Goal: Task Accomplishment & Management: Manage account settings

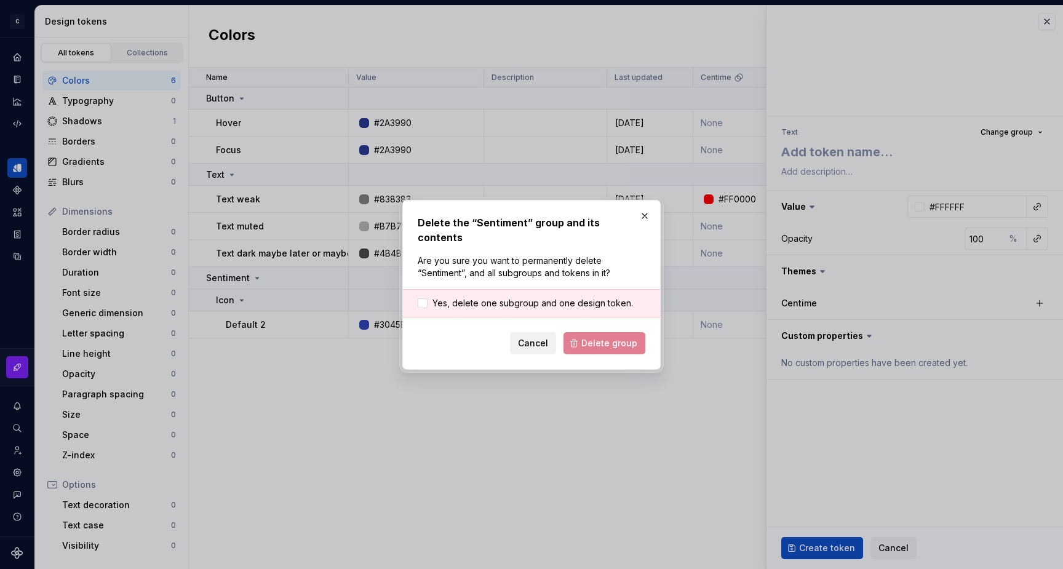
click at [543, 337] on span "Cancel" at bounding box center [533, 343] width 30 height 12
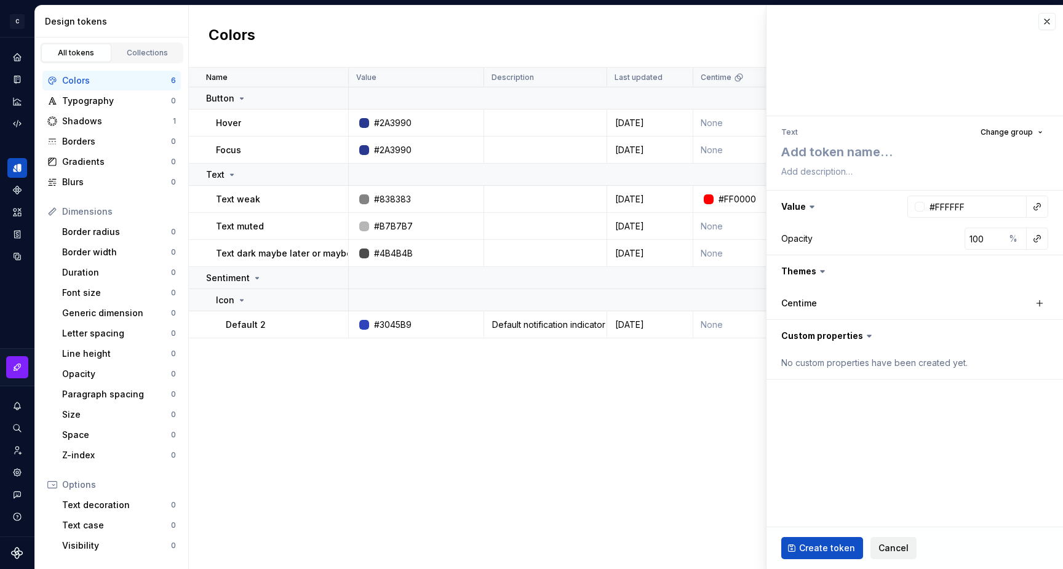
click at [888, 546] on span "Cancel" at bounding box center [893, 548] width 30 height 12
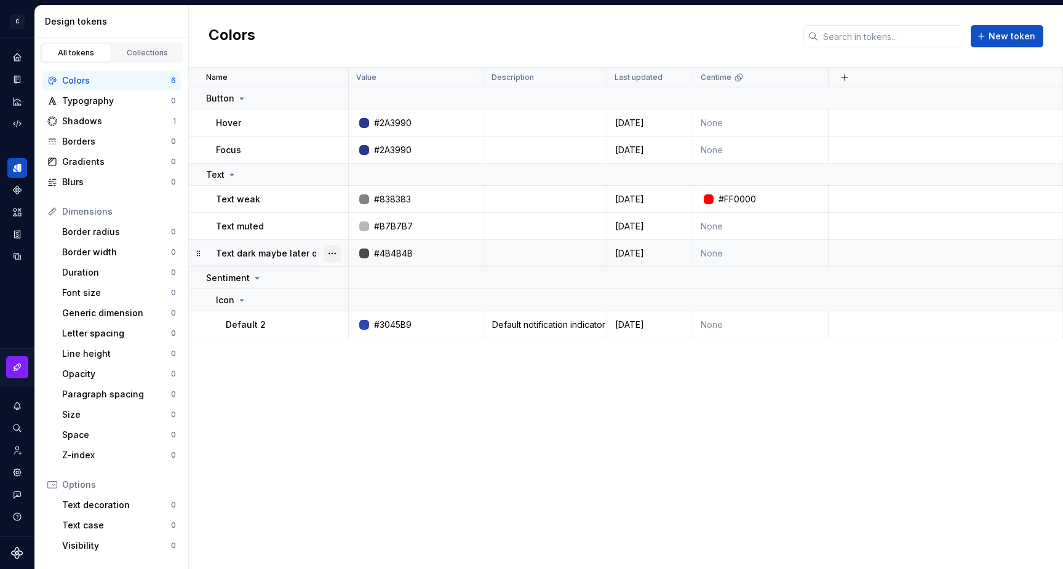
click at [330, 253] on button "button" at bounding box center [332, 253] width 17 height 17
click at [263, 365] on html "C My Design System S Design system data Design tokens All tokens Collections Co…" at bounding box center [531, 284] width 1063 height 569
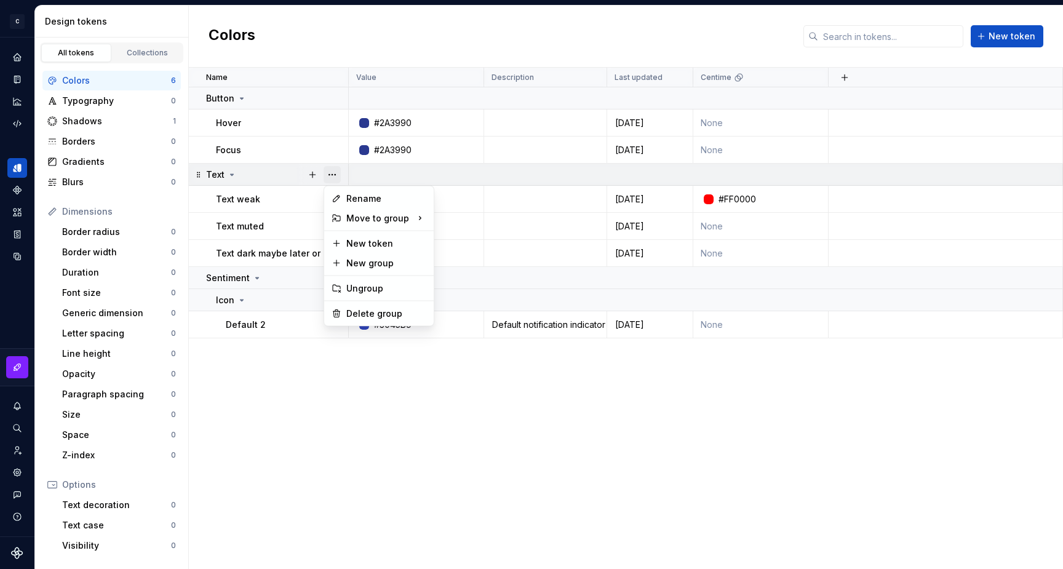
click at [332, 172] on button "button" at bounding box center [332, 174] width 17 height 17
click at [361, 195] on div "Rename" at bounding box center [386, 199] width 80 height 12
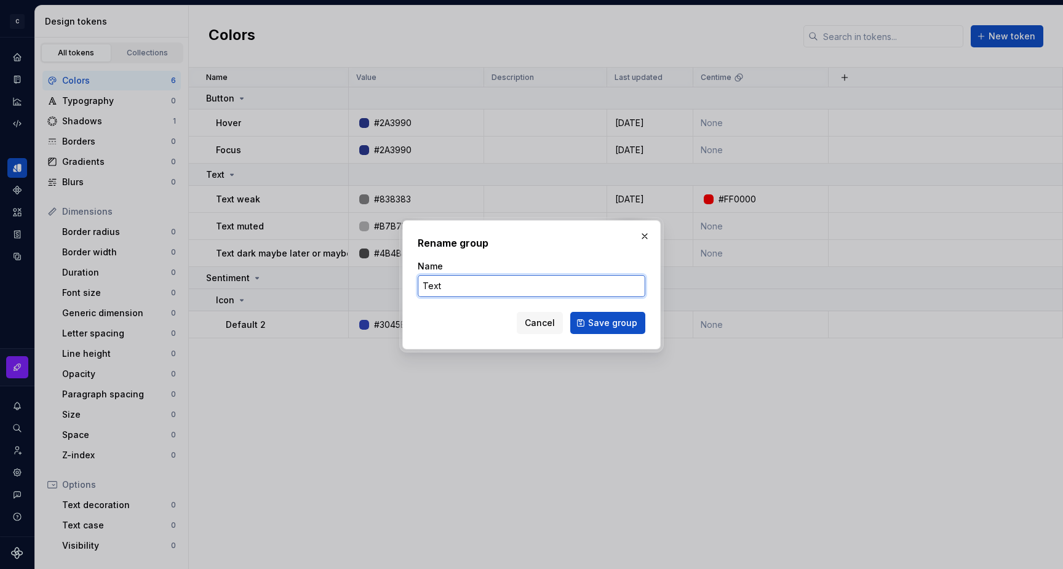
click at [464, 285] on input "Text" at bounding box center [532, 286] width 228 height 22
click at [448, 320] on div "Cancel Save group" at bounding box center [532, 323] width 228 height 22
click at [602, 321] on span "Save group" at bounding box center [612, 323] width 49 height 12
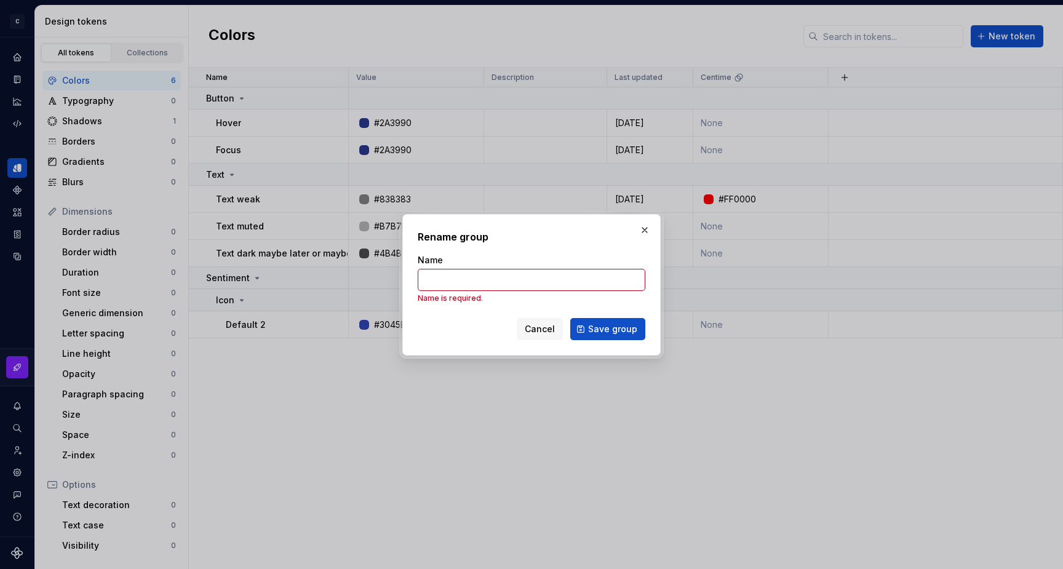
click at [456, 321] on div "Cancel Save group" at bounding box center [532, 329] width 228 height 22
click at [602, 333] on span "Save group" at bounding box center [612, 329] width 49 height 12
click at [464, 319] on div "Cancel Save group" at bounding box center [532, 329] width 228 height 22
